Goal: Navigation & Orientation: Find specific page/section

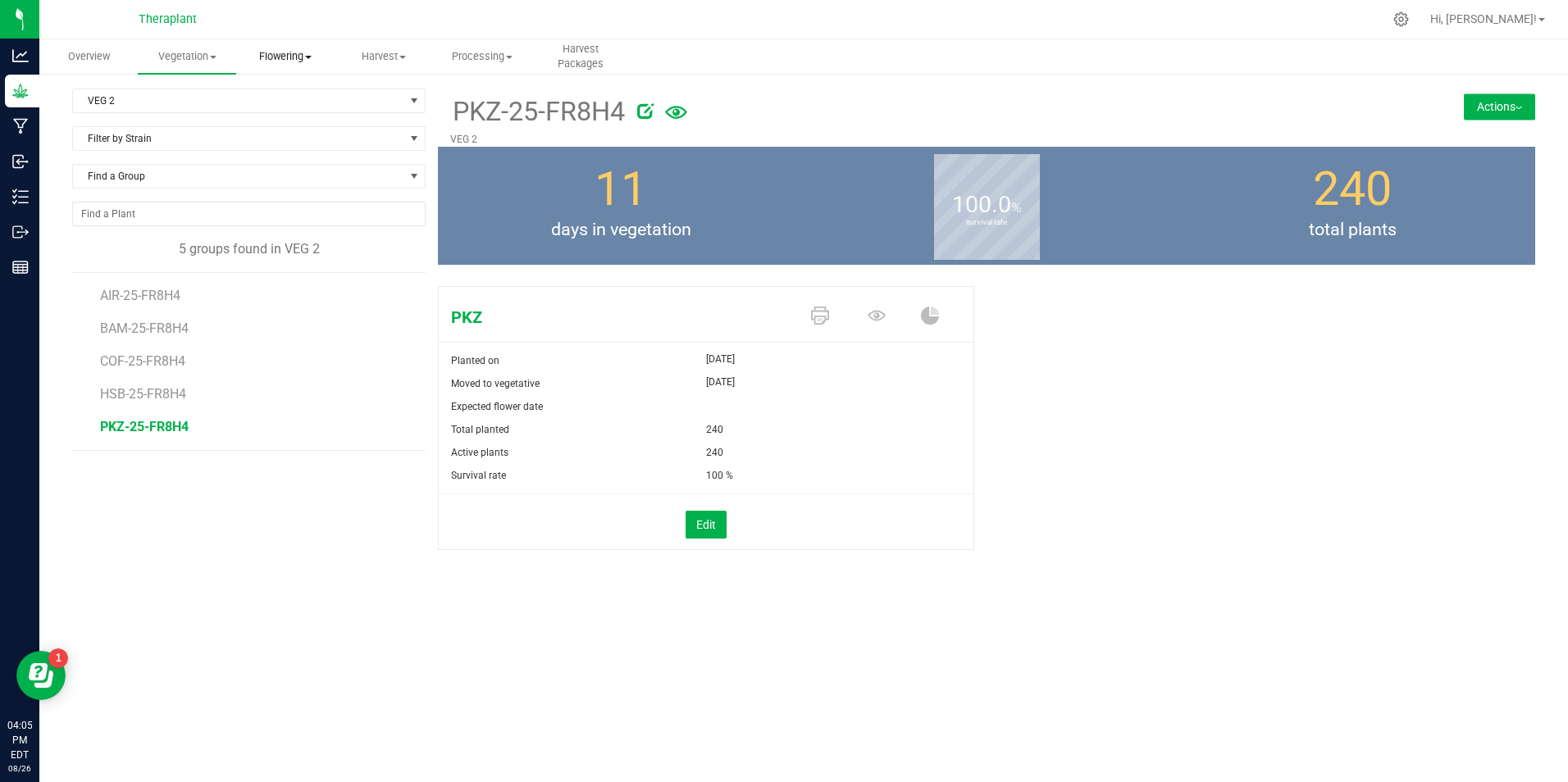
click at [298, 62] on span "Flowering" at bounding box center [285, 56] width 97 height 14
click at [301, 100] on span "Create harvest" at bounding box center [297, 99] width 122 height 14
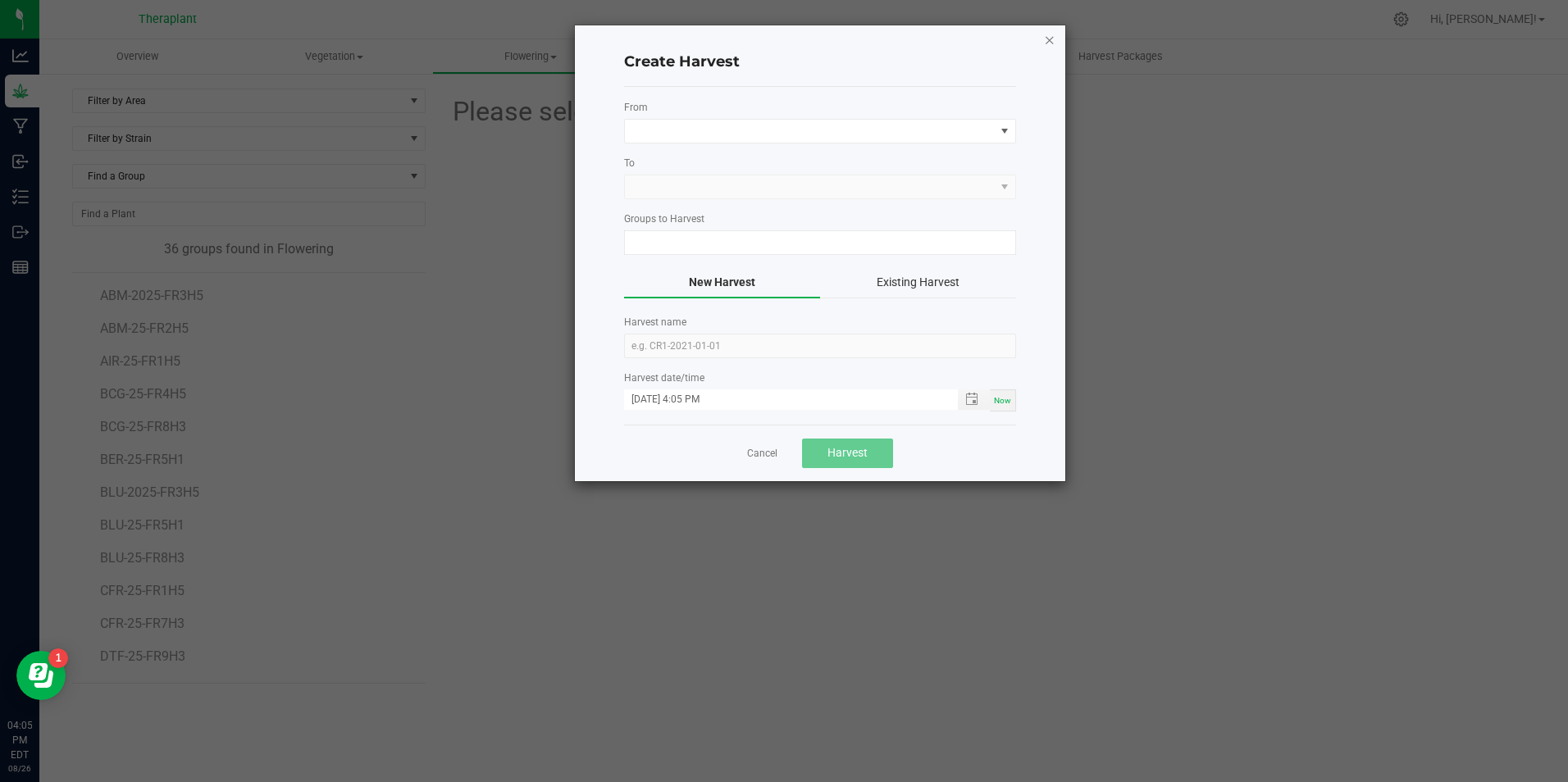
click at [1047, 40] on icon "button" at bounding box center [1050, 39] width 12 height 20
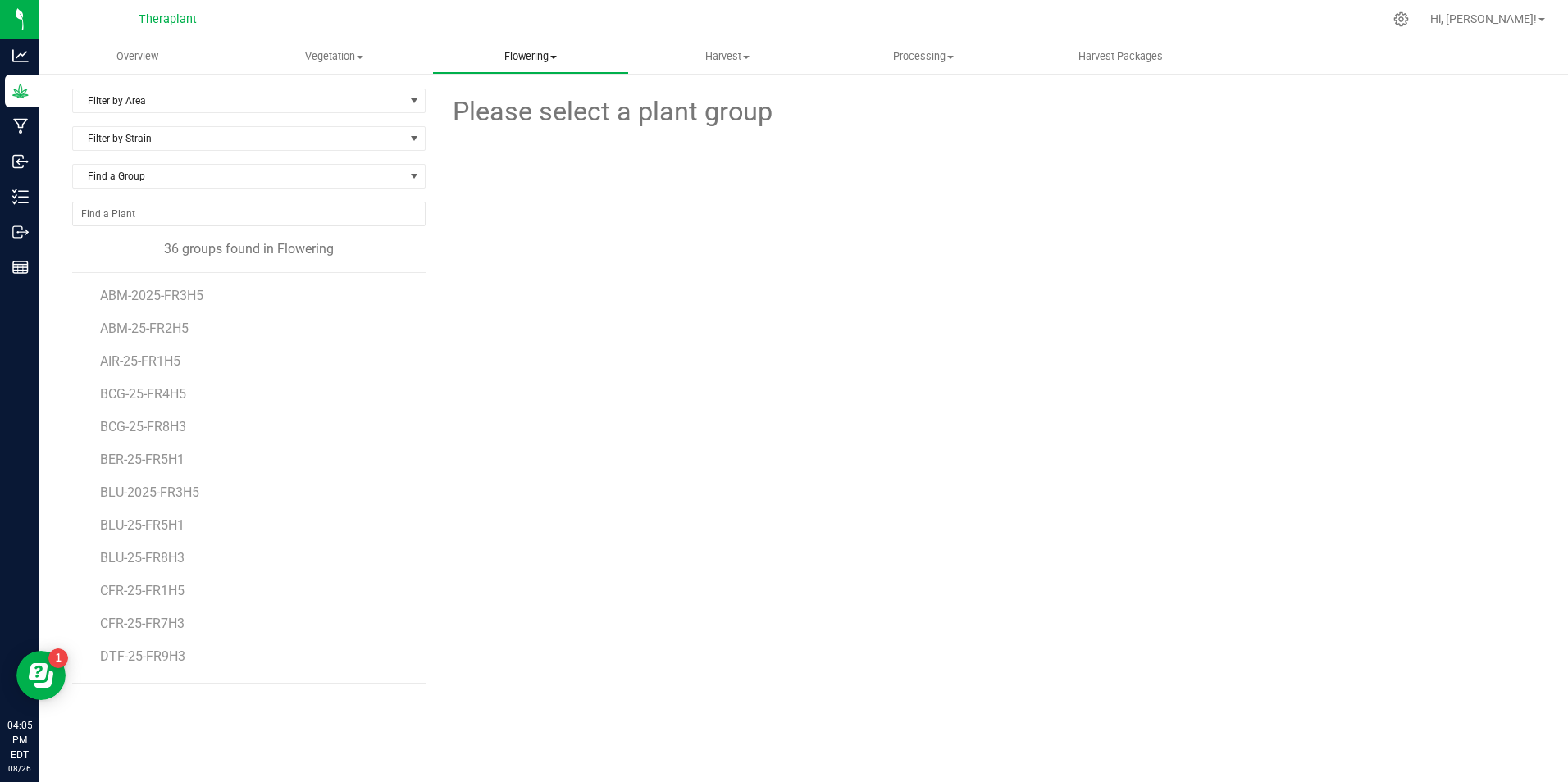
click at [530, 54] on span "Flowering" at bounding box center [531, 56] width 196 height 14
click at [502, 112] on span "Flowering groups" at bounding box center [501, 118] width 136 height 14
click at [173, 95] on span "Filter by Area" at bounding box center [238, 101] width 331 height 23
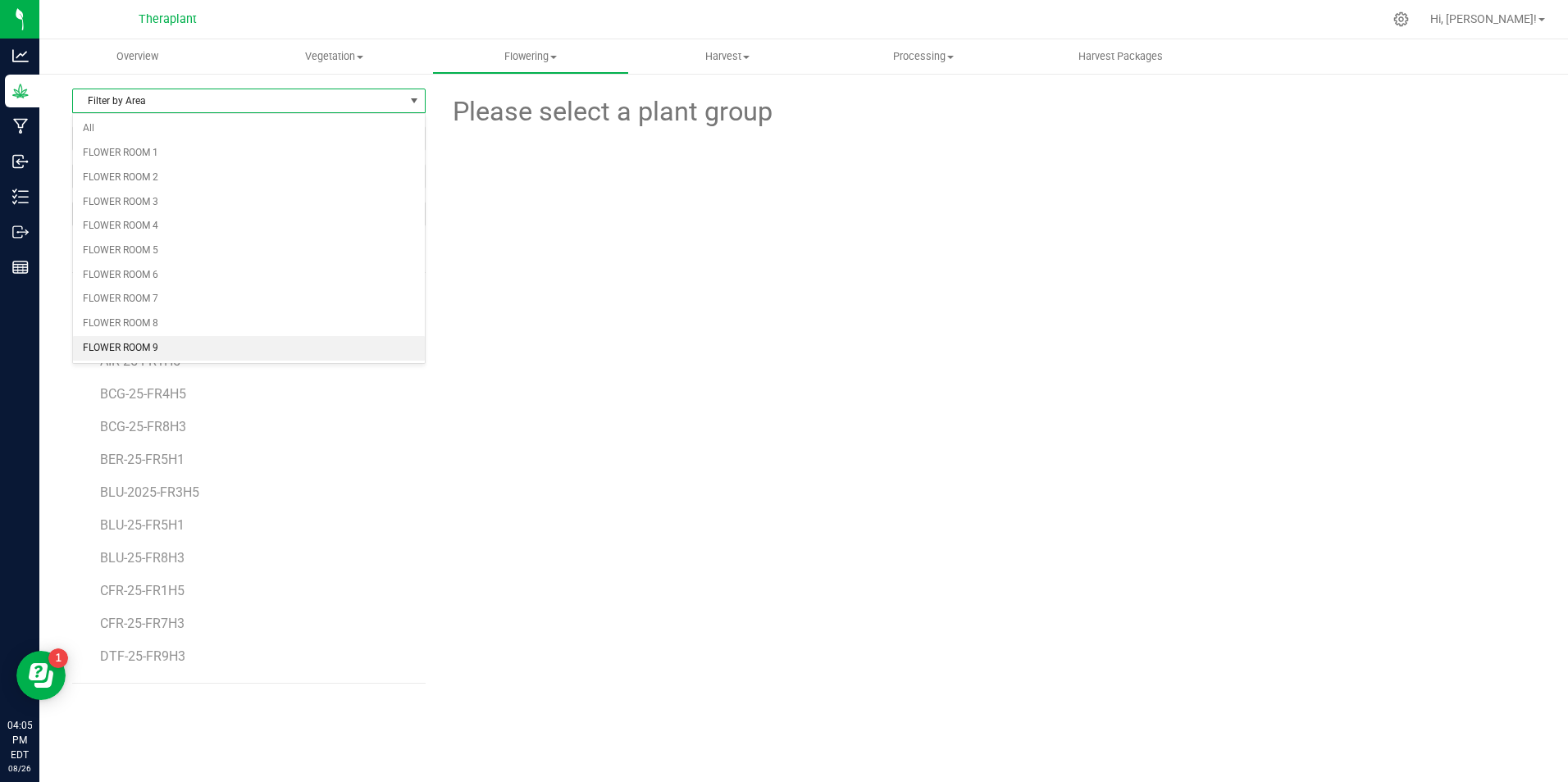
click at [218, 357] on li "FLOWER ROOM 9" at bounding box center [248, 348] width 352 height 24
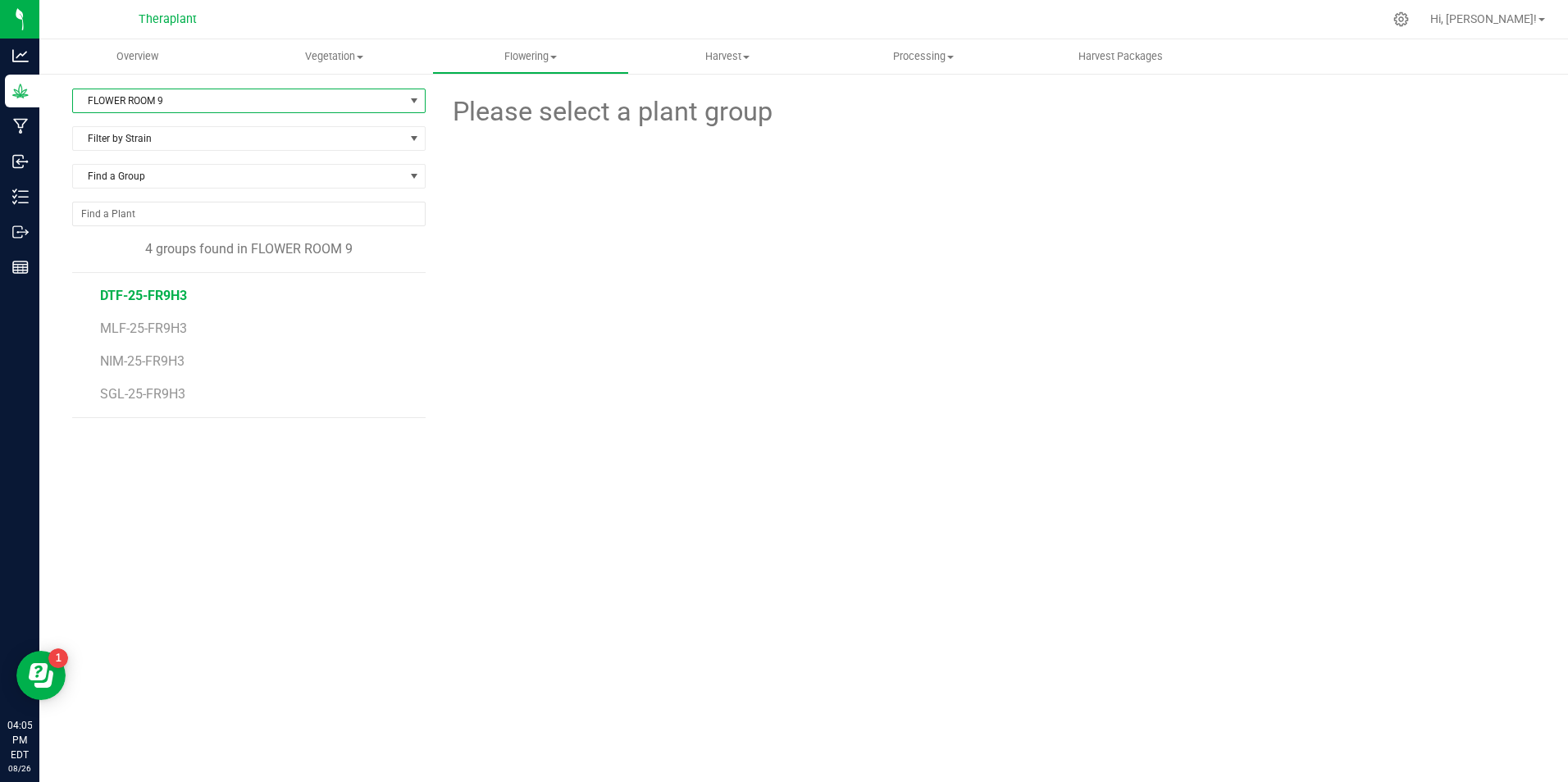
click at [158, 293] on span "DTF-25-FR9H3" at bounding box center [144, 295] width 87 height 15
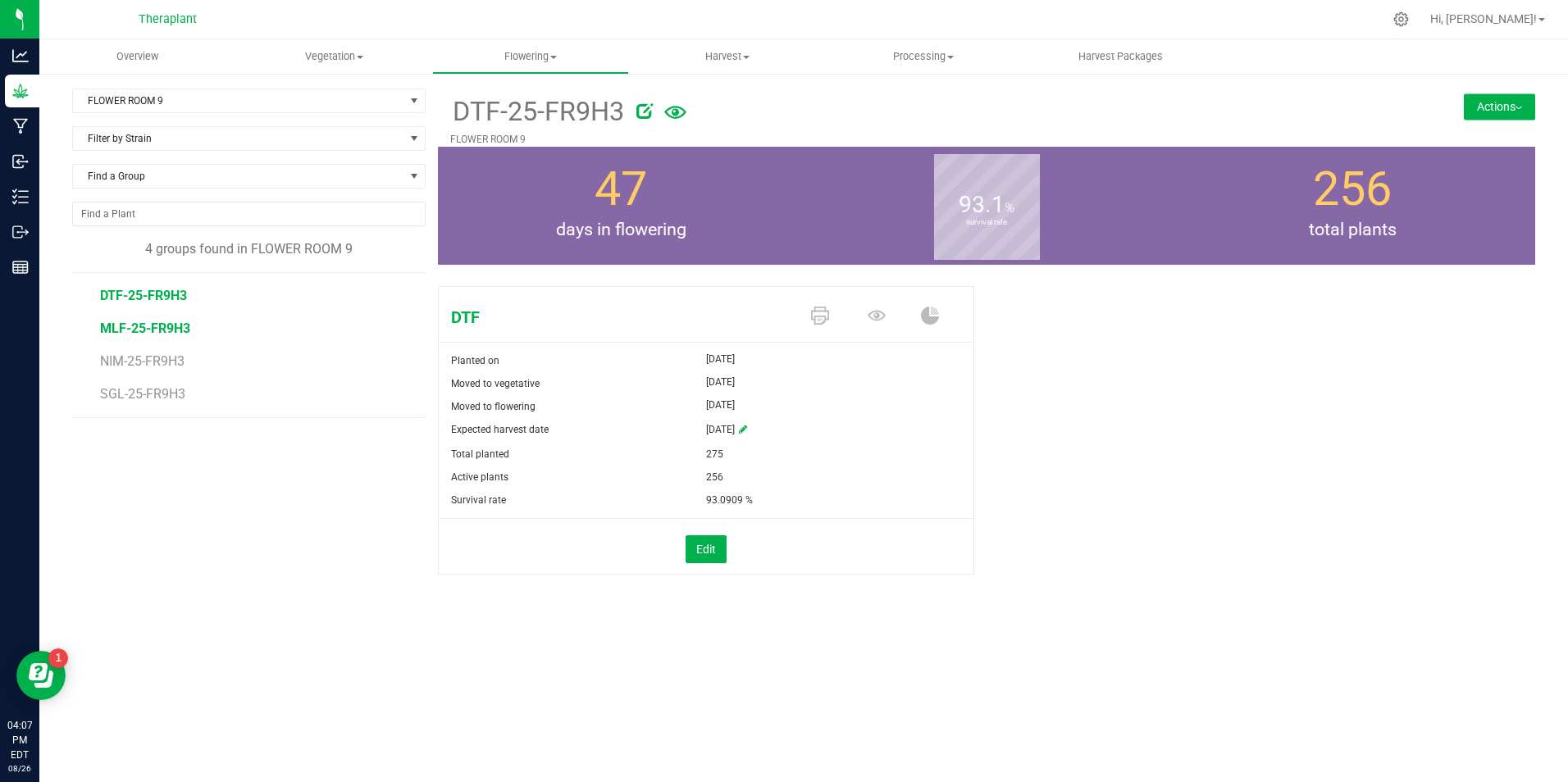
click at [158, 325] on span "MLF-25-FR9H3" at bounding box center [145, 327] width 91 height 15
click at [119, 361] on span "NIM-25-FR9H3" at bounding box center [144, 361] width 89 height 15
click at [123, 389] on span "SGL-25-FR9H3" at bounding box center [144, 394] width 89 height 15
